Goal: Find specific page/section: Find specific page/section

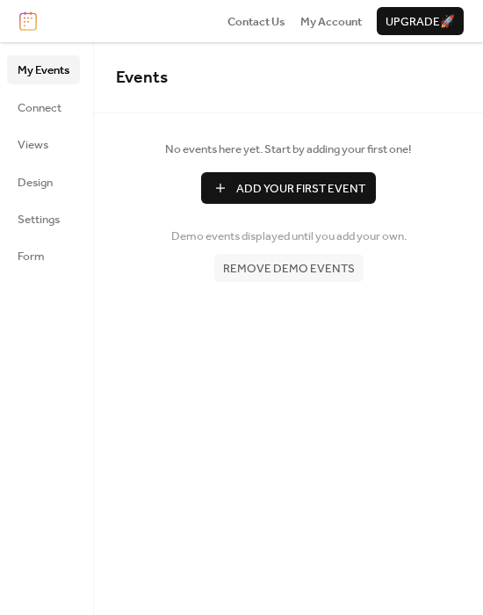
click at [27, 18] on img at bounding box center [28, 20] width 18 height 19
